Goal: Information Seeking & Learning: Learn about a topic

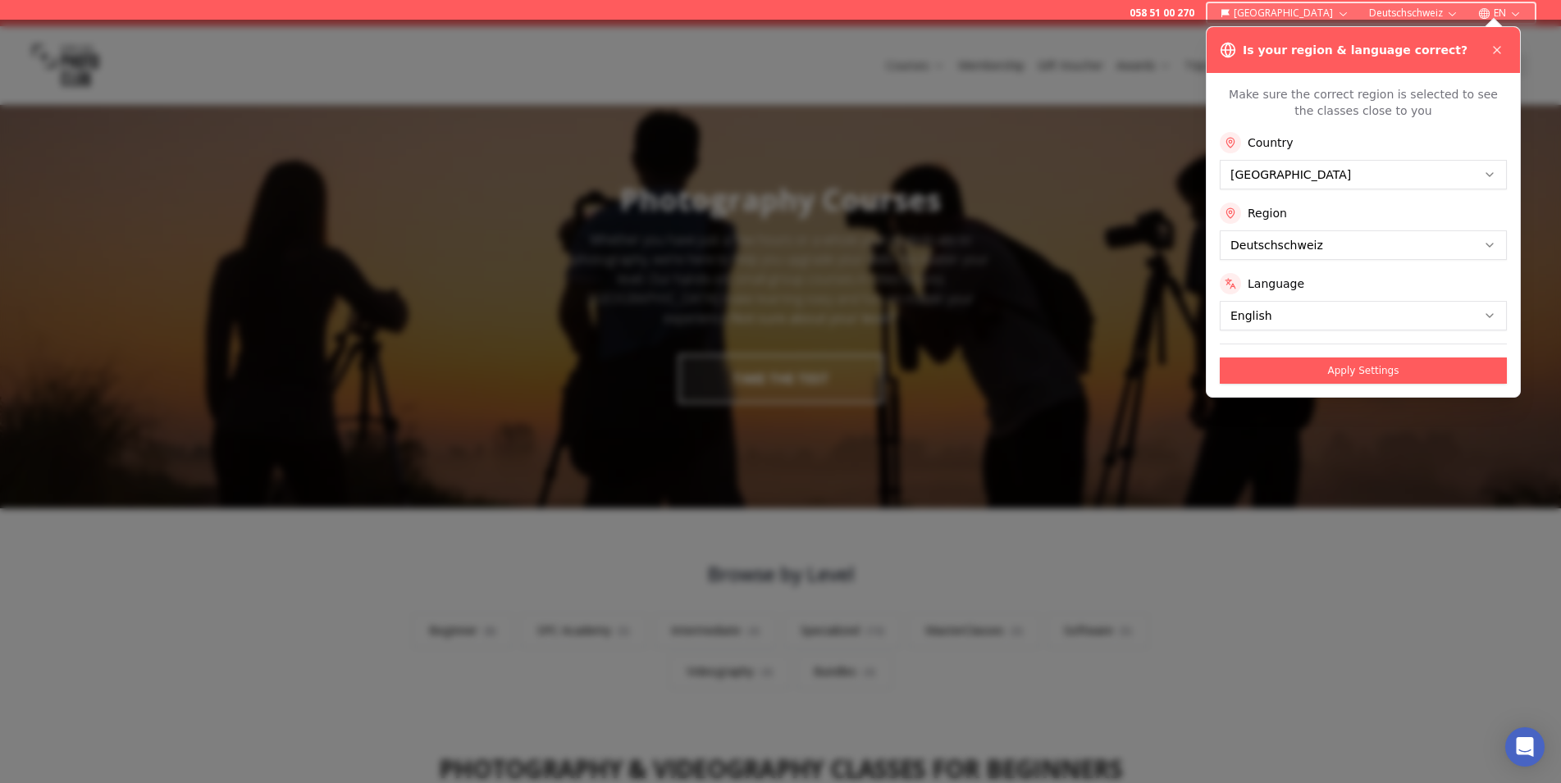
scroll to position [187, 0]
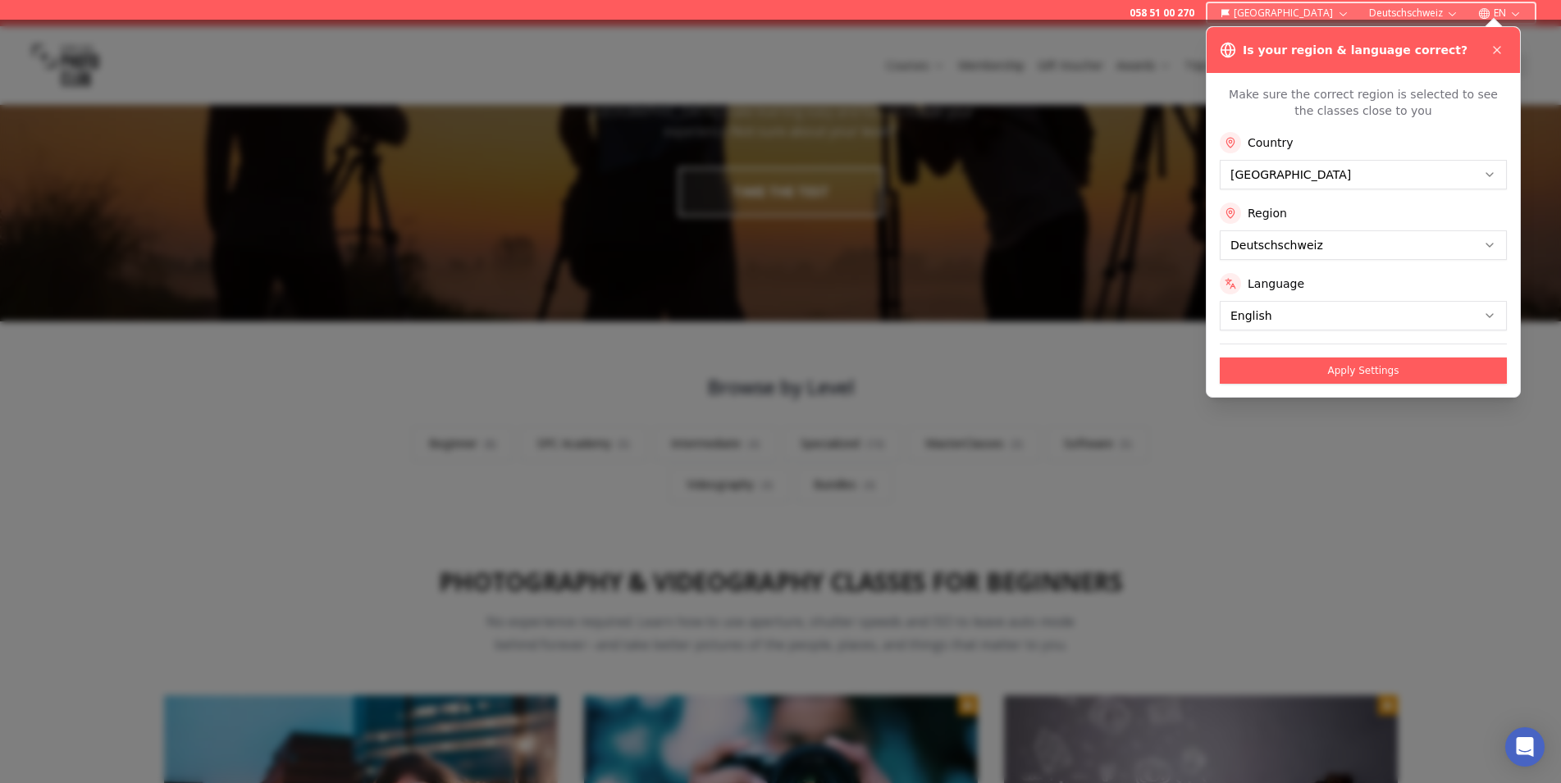
click at [1391, 363] on button "Apply Settings" at bounding box center [1363, 371] width 287 height 26
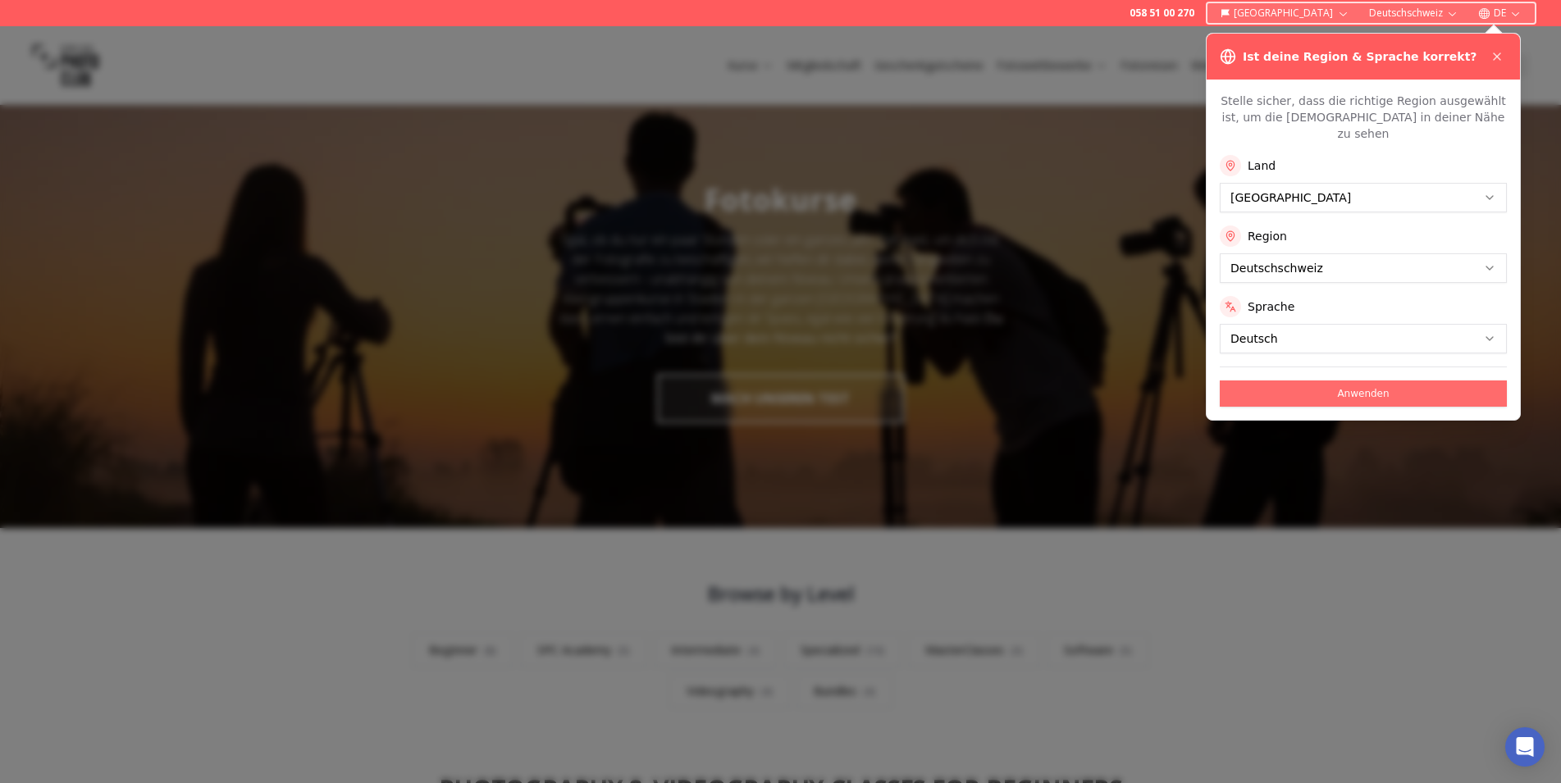
click at [1371, 381] on button "Anwenden" at bounding box center [1363, 394] width 287 height 26
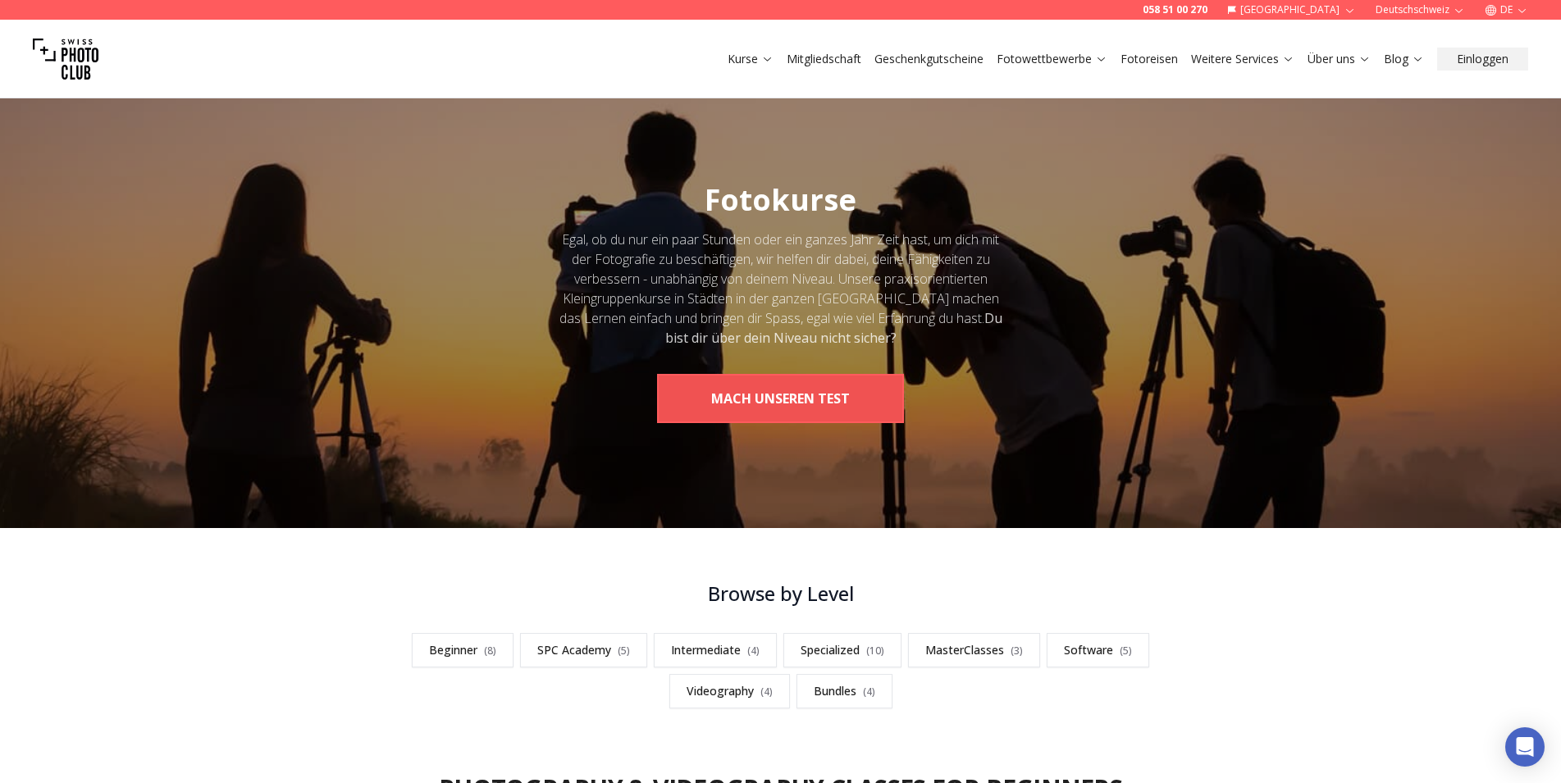
click at [776, 393] on button "MACH UNSEREN TEST" at bounding box center [780, 398] width 247 height 49
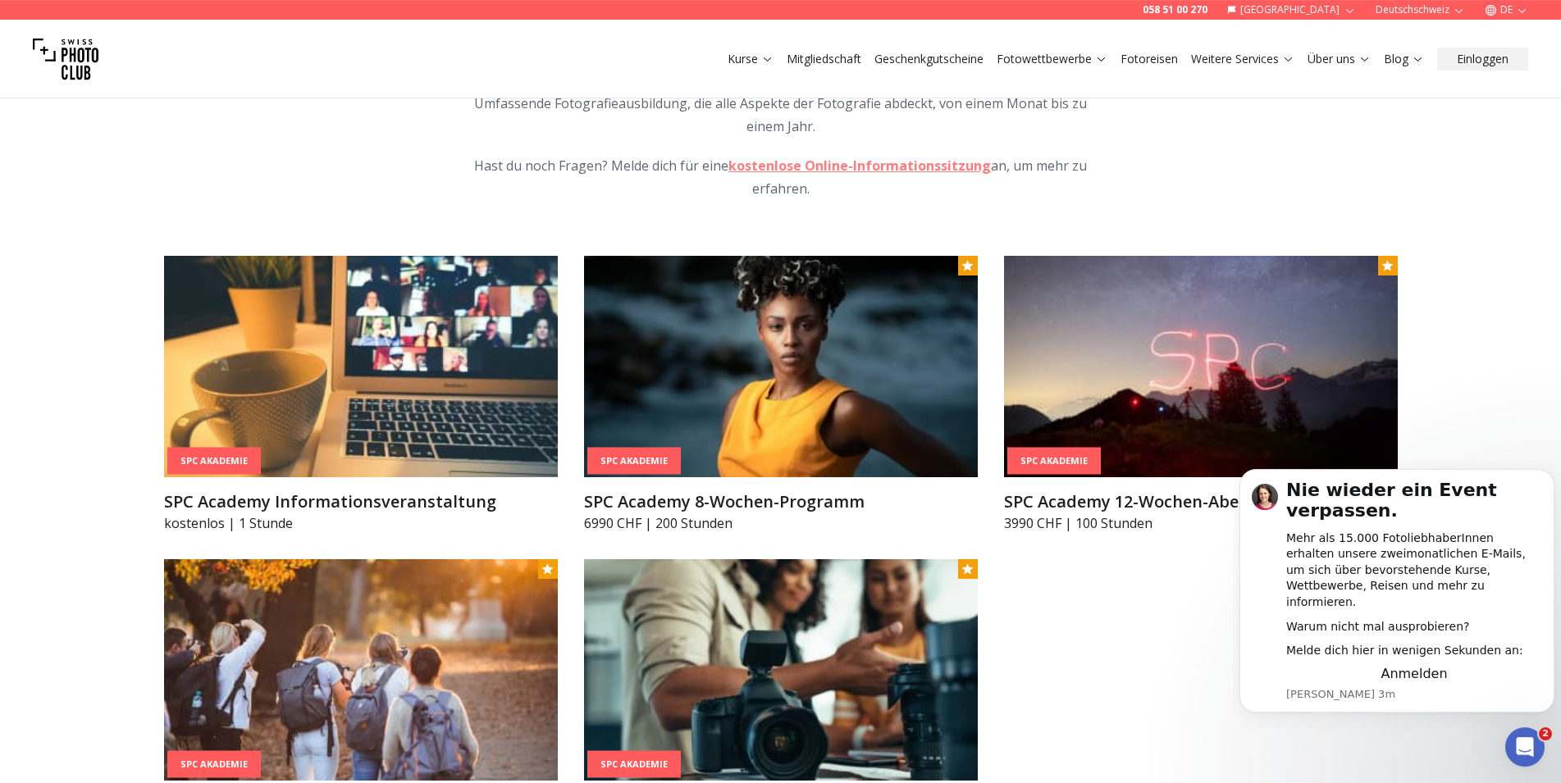
scroll to position [2057, 0]
